Goal: Book appointment/travel/reservation

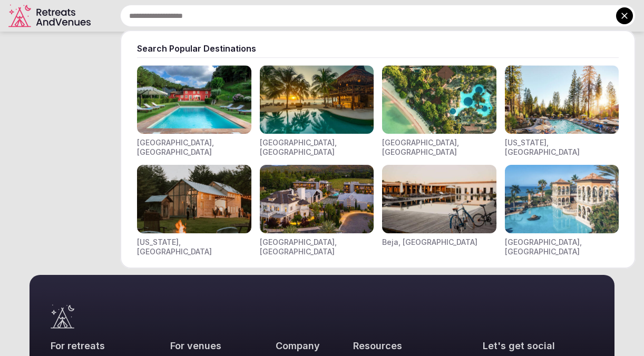
click at [170, 21] on input "text" at bounding box center [377, 16] width 515 height 22
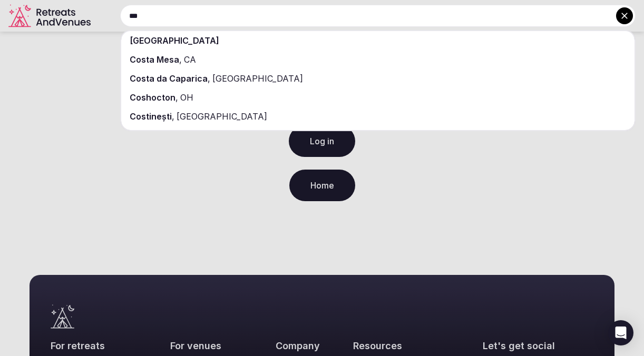
type input "***"
click at [180, 45] on span "[GEOGRAPHIC_DATA]" at bounding box center [175, 40] width 90 height 11
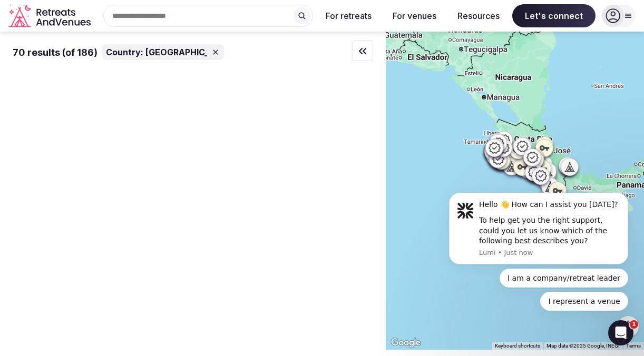
click at [53, 59] on div "70 results (of 186)" at bounding box center [55, 52] width 85 height 13
click at [467, 166] on body "Hello 👋 How can I assist you [DATE]? To help get you the right support, could y…" at bounding box center [538, 231] width 202 height 184
click at [621, 315] on body "Hello 👋 How can I assist you [DATE]? To help get you the right support, could y…" at bounding box center [538, 231] width 202 height 184
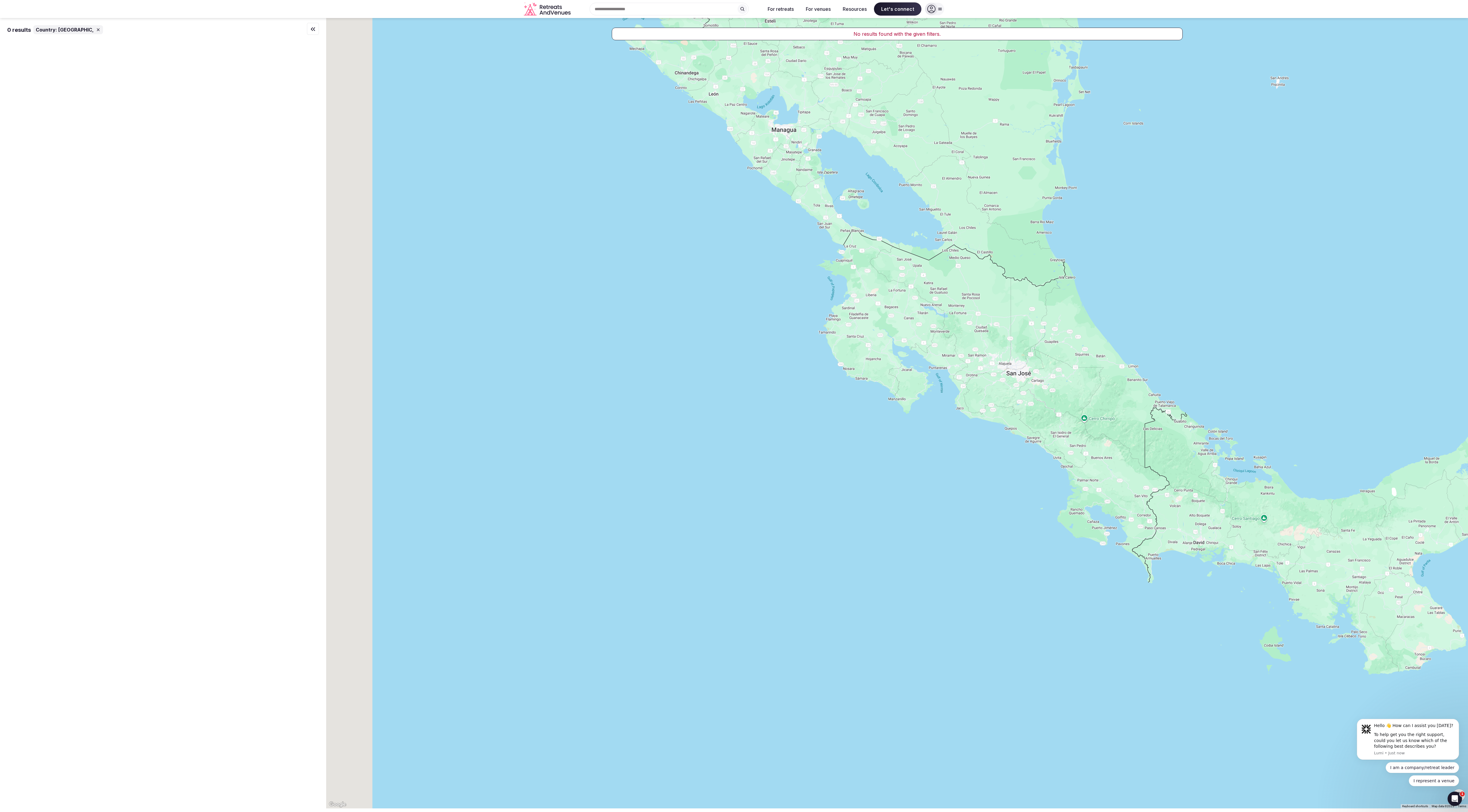
drag, startPoint x: 900, startPoint y: 227, endPoint x: 1135, endPoint y: 811, distance: 629.5
click at [366, 203] on html "Recent searches [GEOGRAPHIC_DATA] Search Popular Destinations [GEOGRAPHIC_DATA]…" at bounding box center [734, 406] width 1468 height 812
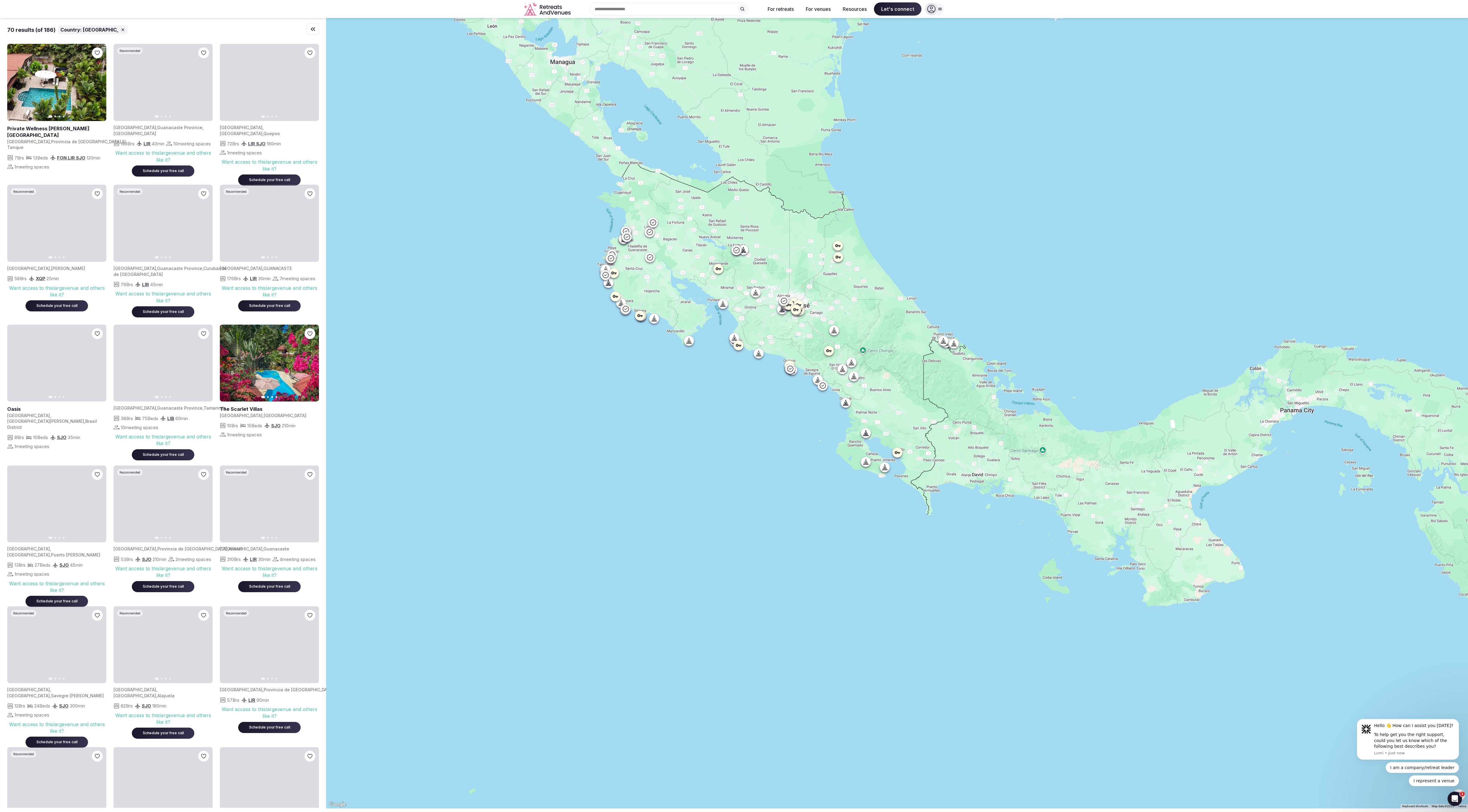
drag, startPoint x: 960, startPoint y: 554, endPoint x: 737, endPoint y: 486, distance: 233.1
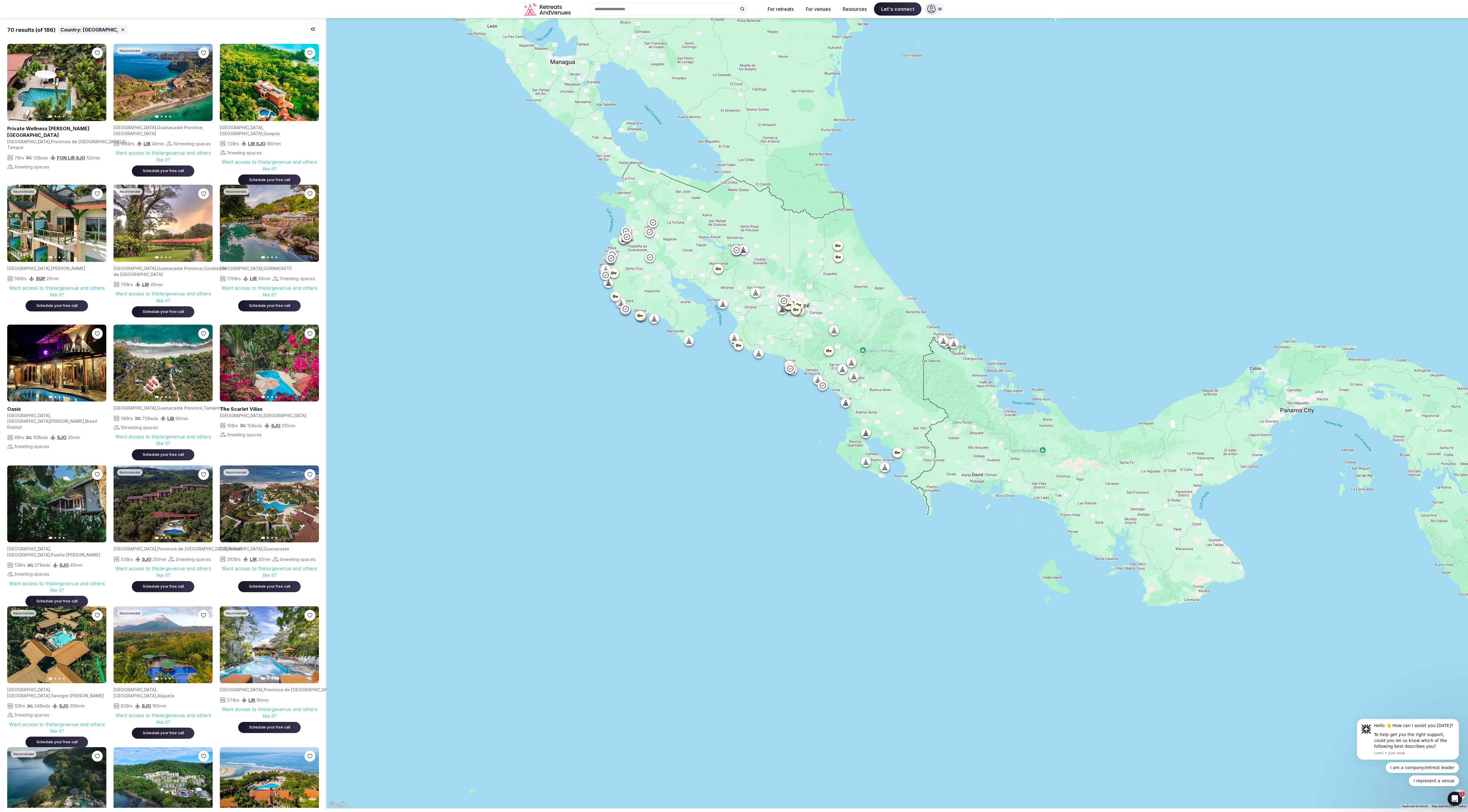
click at [366, 203] on div at bounding box center [897, 413] width 1142 height 790
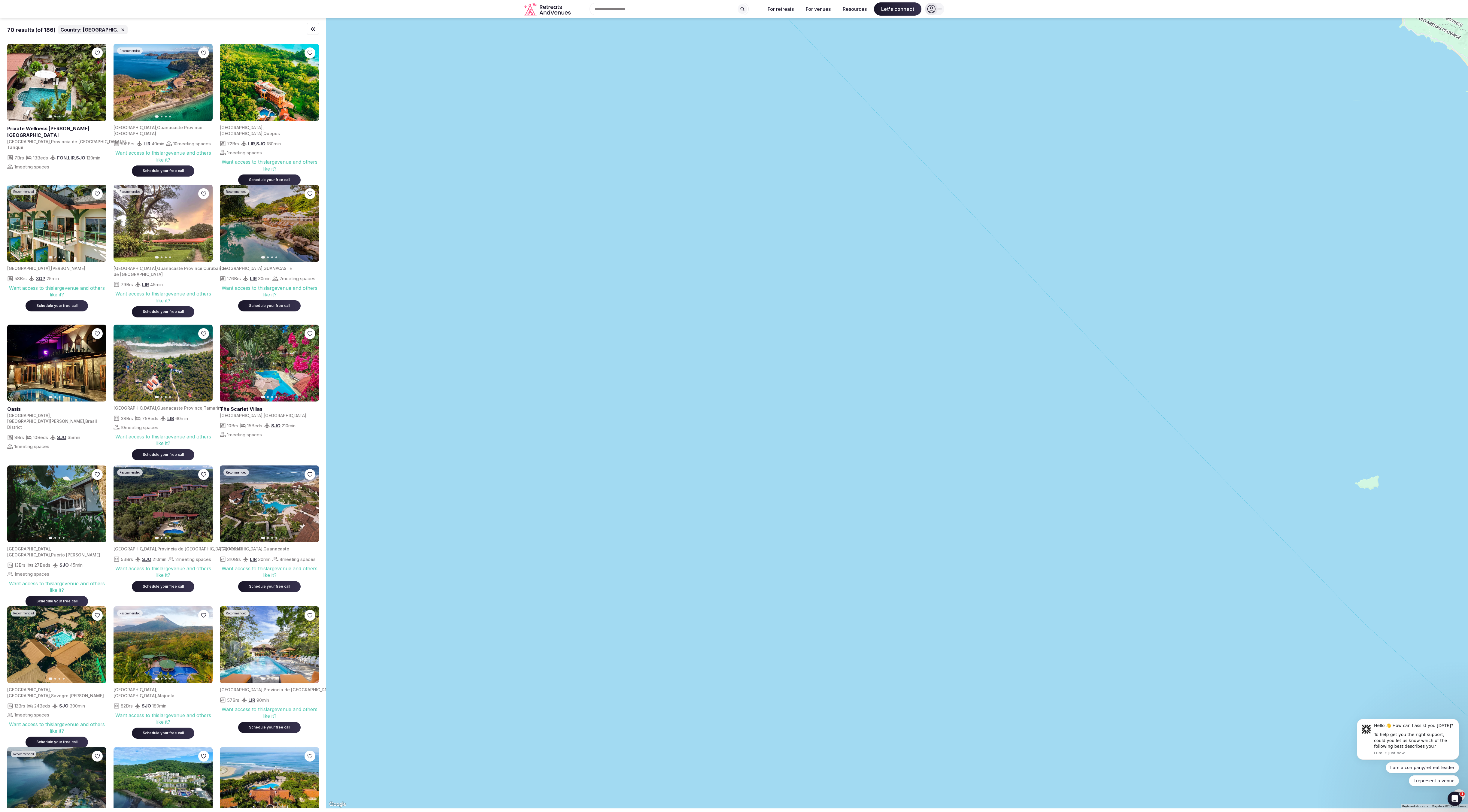
drag, startPoint x: 1001, startPoint y: 196, endPoint x: 615, endPoint y: 544, distance: 519.7
click at [366, 203] on div at bounding box center [897, 413] width 1142 height 790
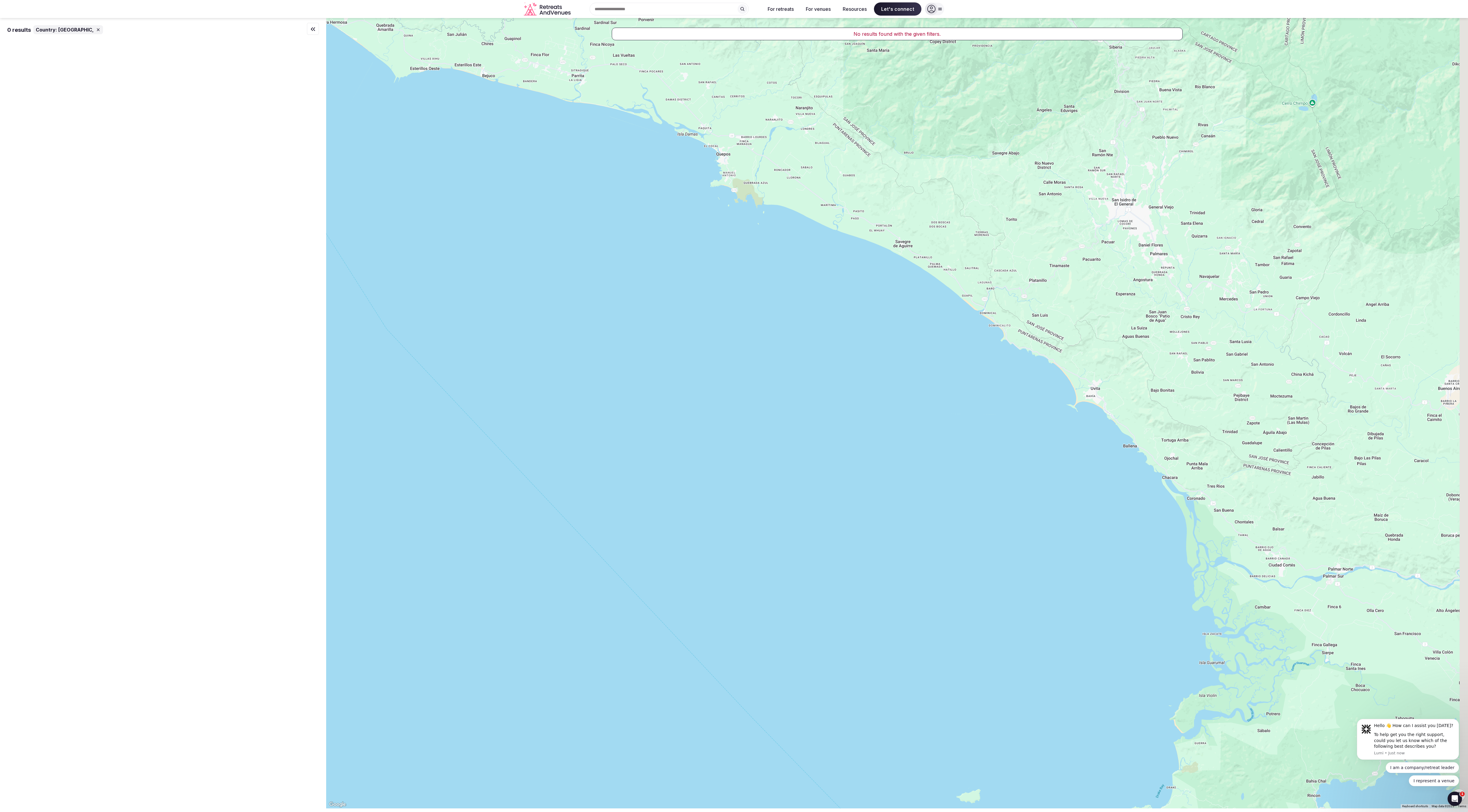
drag, startPoint x: 891, startPoint y: 497, endPoint x: 492, endPoint y: 811, distance: 507.7
click at [366, 203] on html "Recent searches [GEOGRAPHIC_DATA] Search Popular Destinations [GEOGRAPHIC_DATA]…" at bounding box center [734, 406] width 1468 height 812
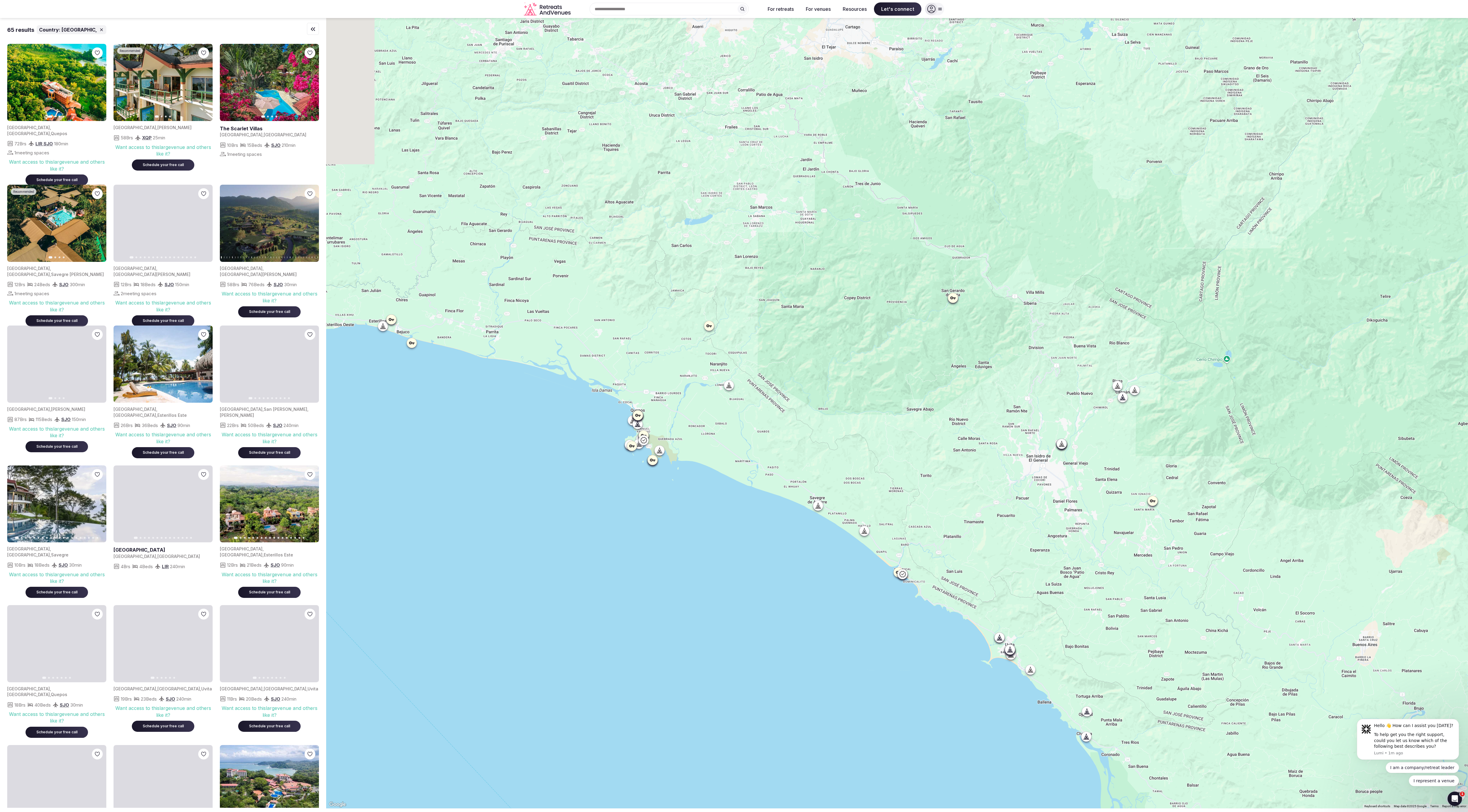
drag, startPoint x: 668, startPoint y: 554, endPoint x: 572, endPoint y: 811, distance: 274.3
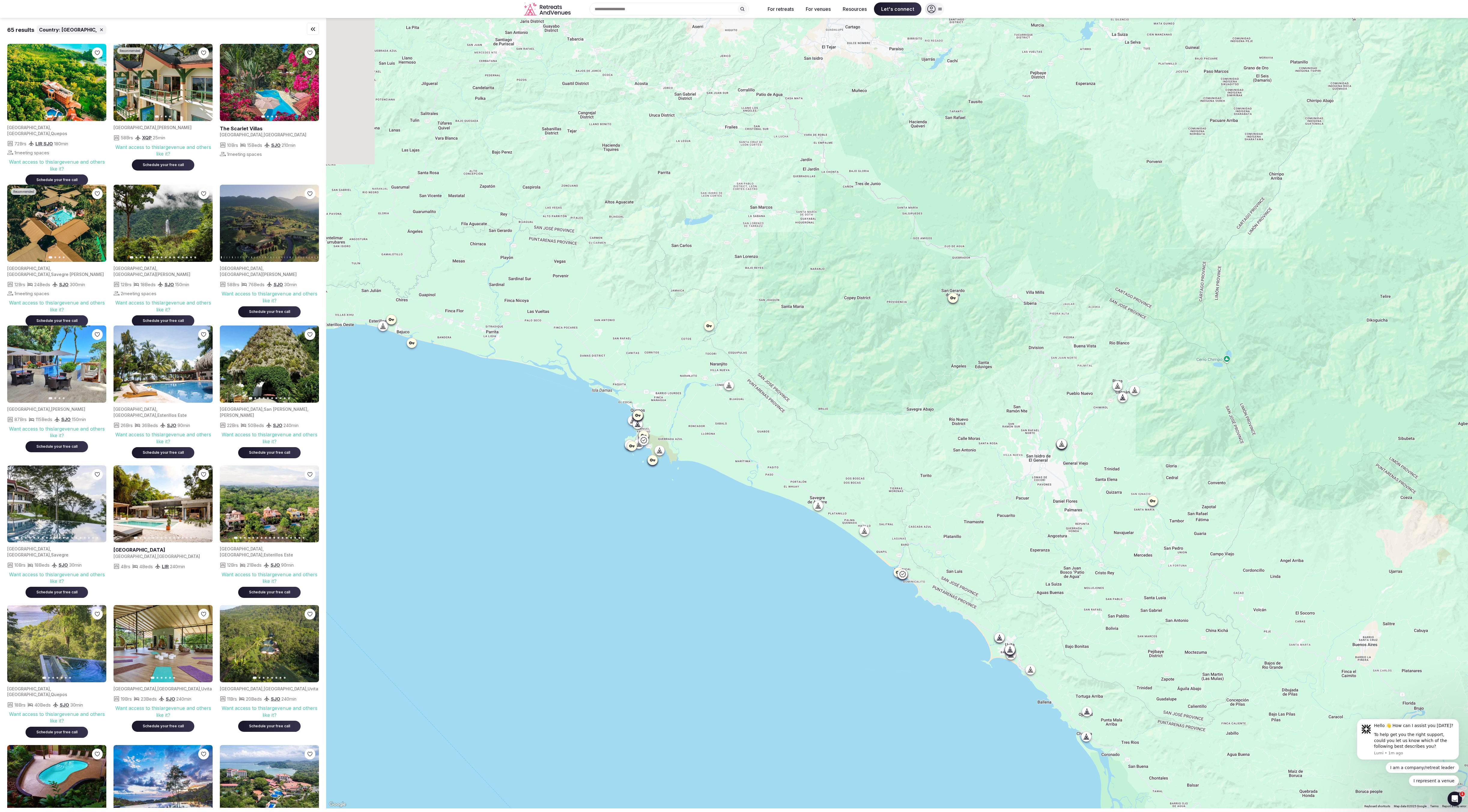
click at [366, 203] on html "Recent searches [GEOGRAPHIC_DATA] Search Popular Destinations [GEOGRAPHIC_DATA]…" at bounding box center [734, 406] width 1468 height 812
